Goal: Communication & Community: Answer question/provide support

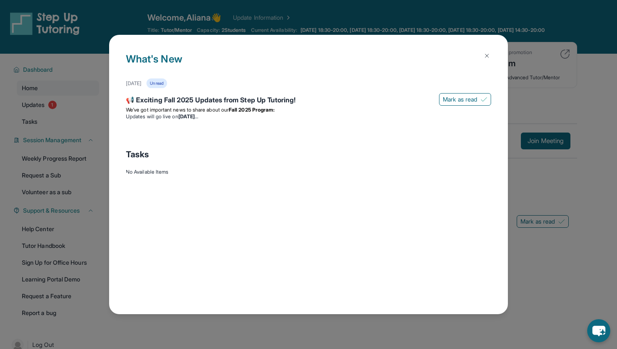
click at [483, 49] on button at bounding box center [486, 55] width 17 height 17
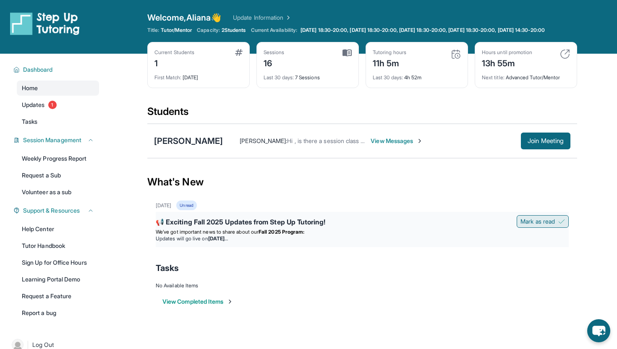
click at [557, 227] on button "Mark as read" at bounding box center [542, 221] width 52 height 13
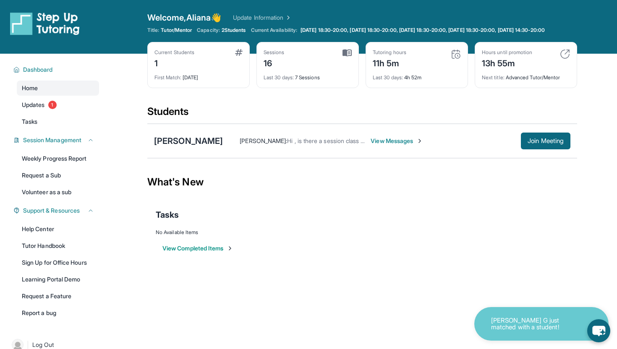
click at [416, 144] on img at bounding box center [419, 141] width 7 height 7
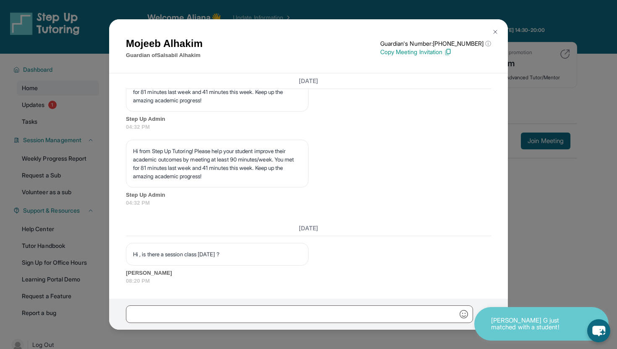
scroll to position [5199, 0]
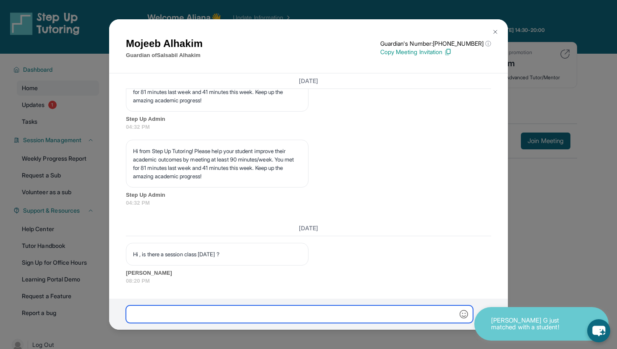
click at [247, 305] on input "text" at bounding box center [299, 314] width 347 height 18
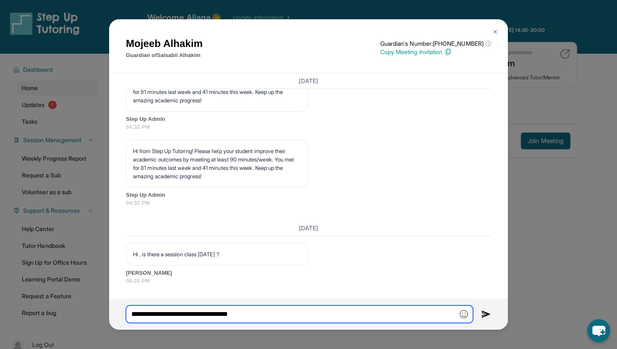
type input "**********"
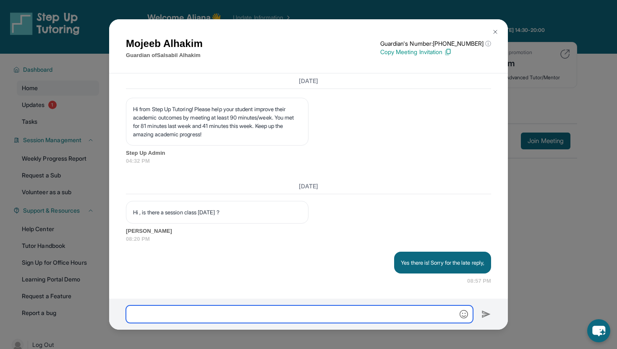
scroll to position [5241, 0]
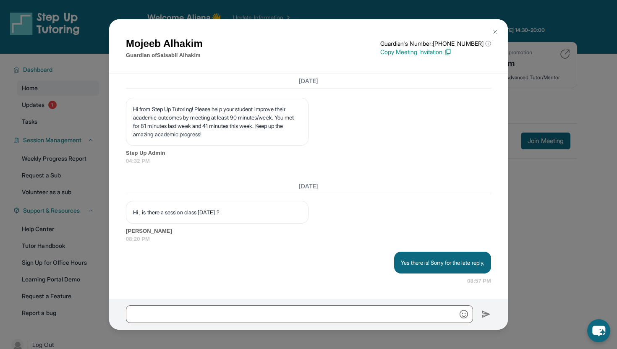
click at [498, 31] on button at bounding box center [495, 31] width 17 height 17
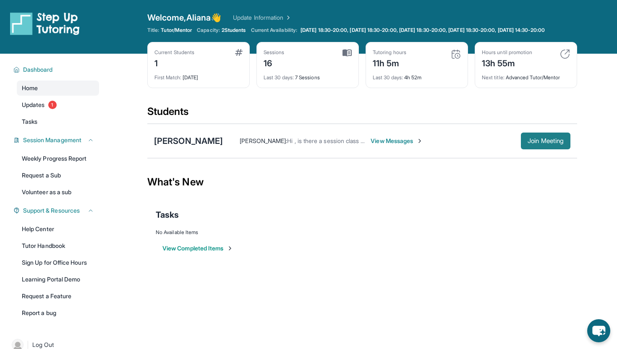
click at [550, 143] on span "Join Meeting" at bounding box center [545, 140] width 36 height 5
